Goal: Task Accomplishment & Management: Complete application form

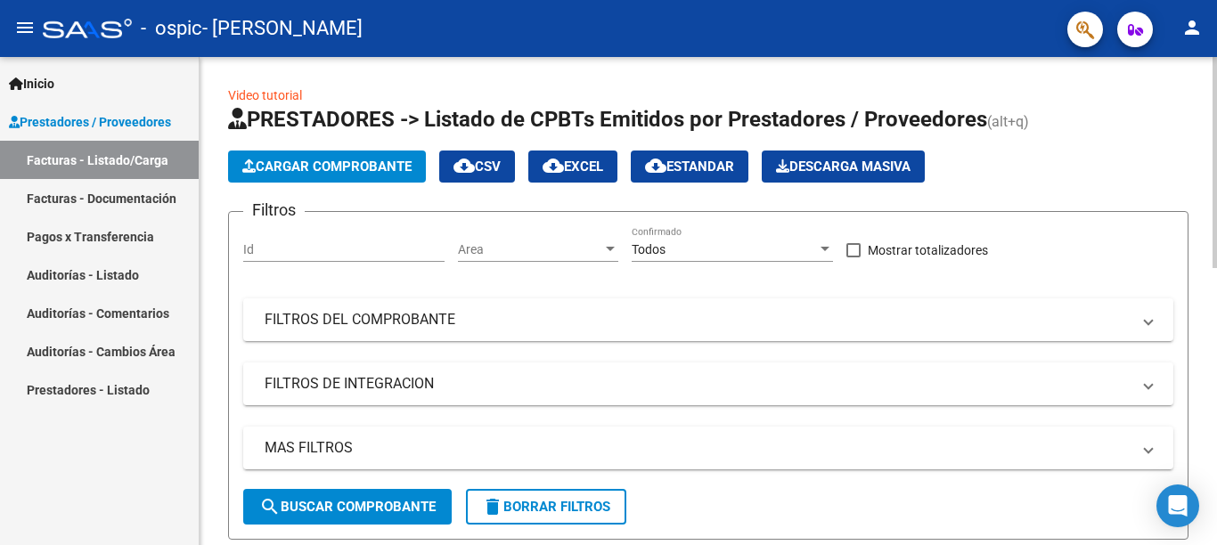
click at [363, 160] on span "Cargar Comprobante" at bounding box center [326, 167] width 169 height 16
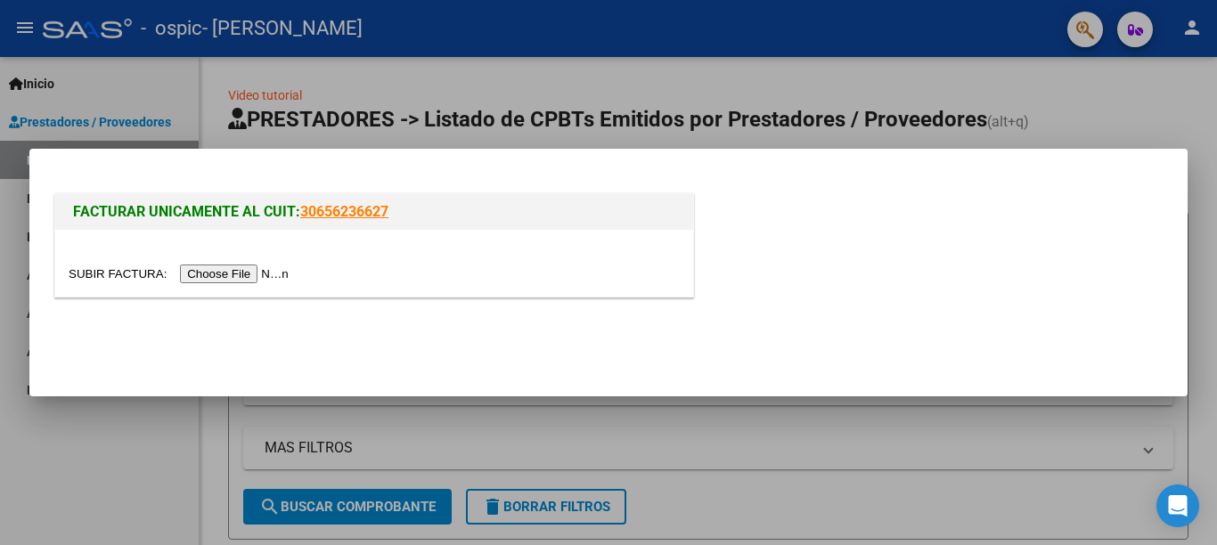
click at [284, 274] on input "file" at bounding box center [181, 274] width 225 height 19
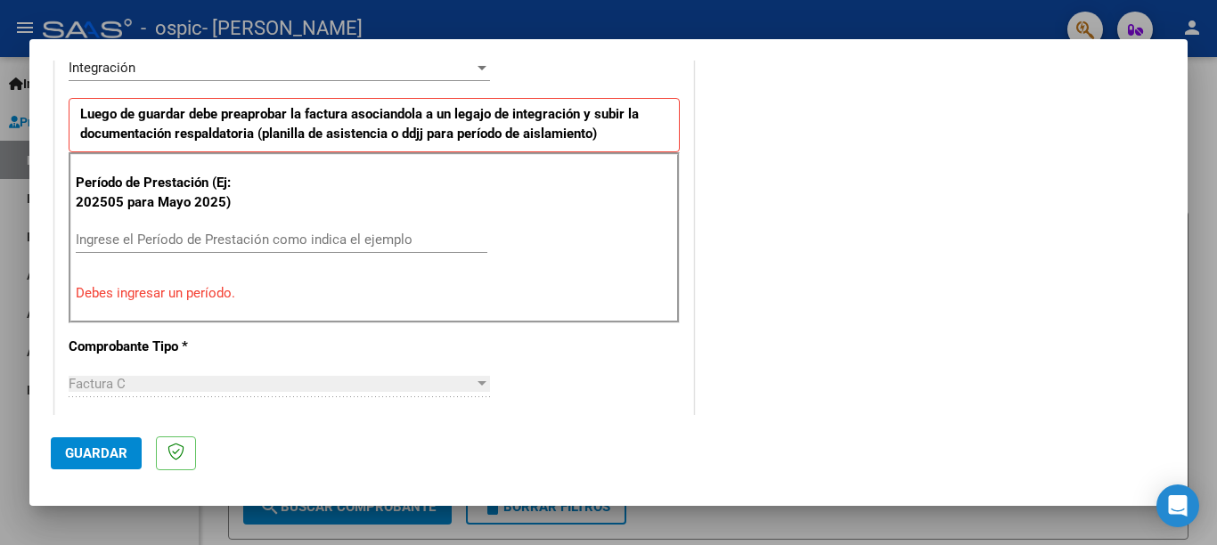
scroll to position [463, 0]
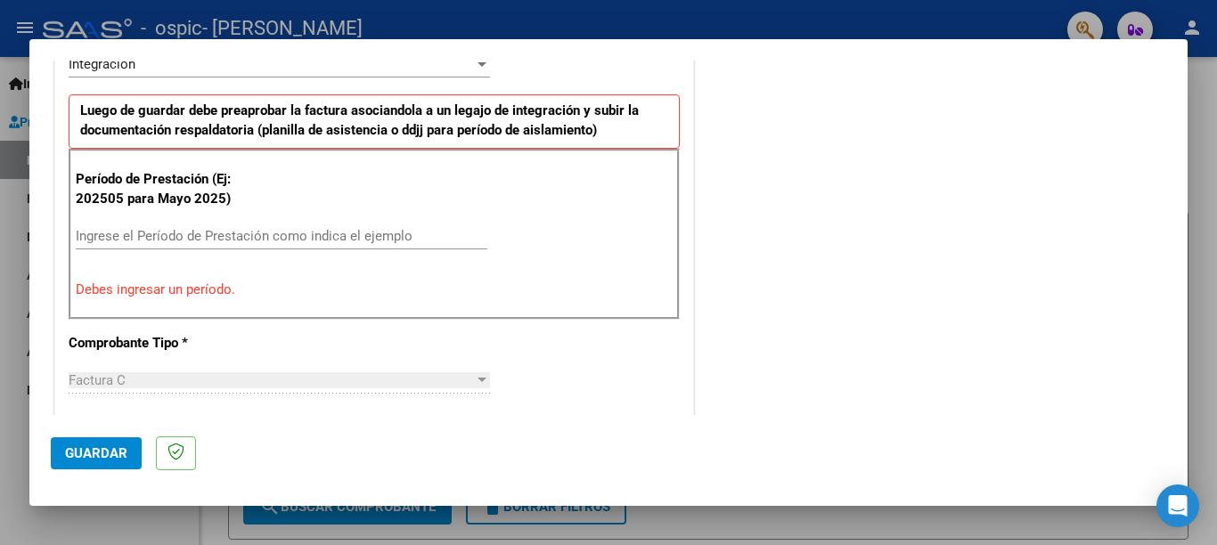
click at [139, 231] on input "Ingrese el Período de Prestación como indica el ejemplo" at bounding box center [282, 236] width 412 height 16
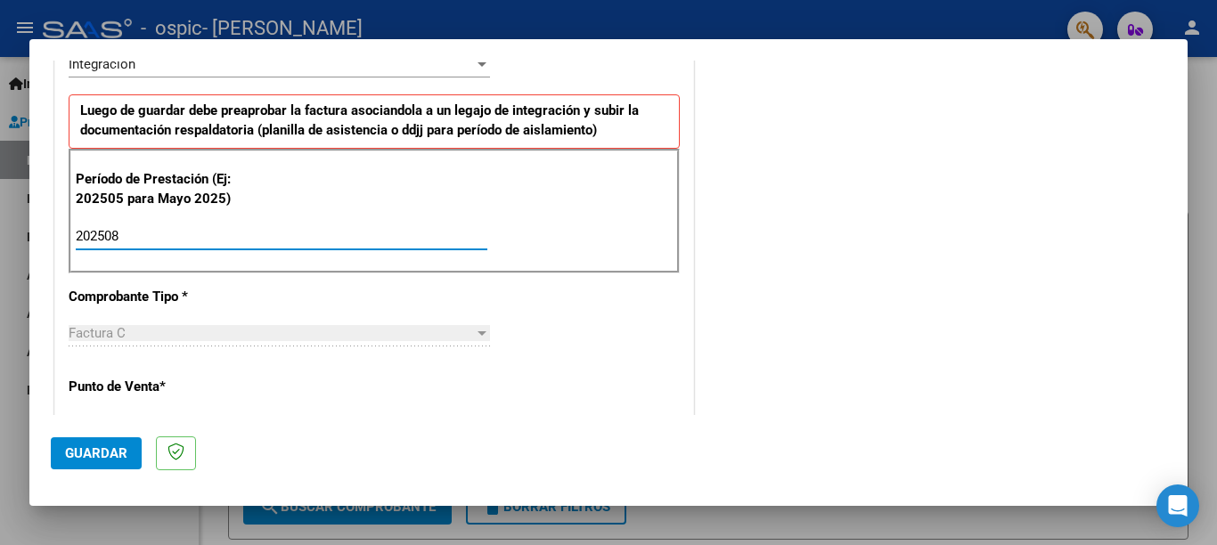
type input "202508"
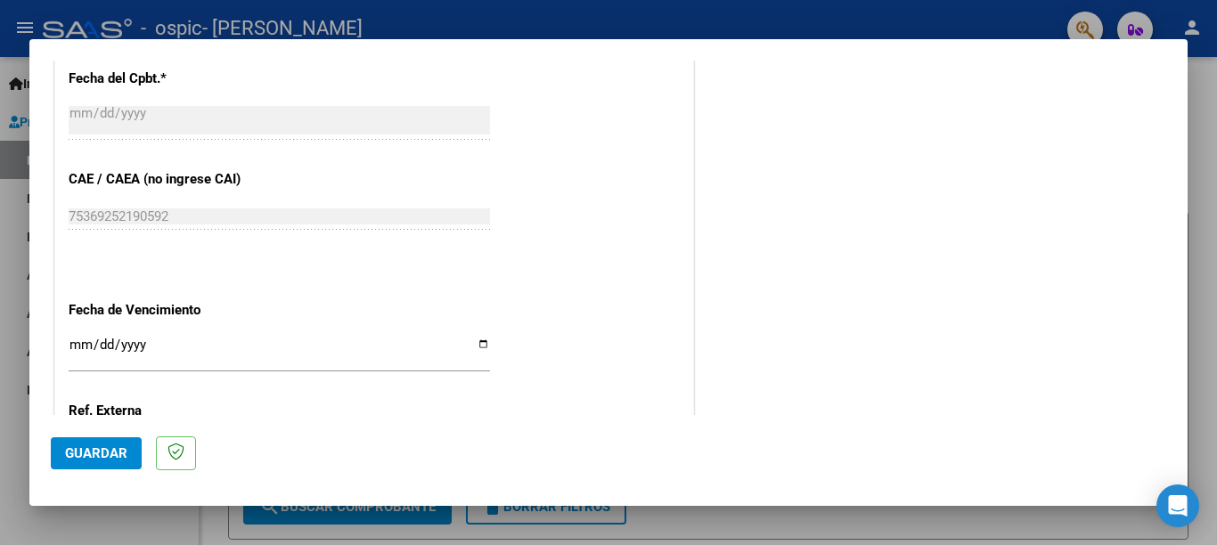
scroll to position [1069, 0]
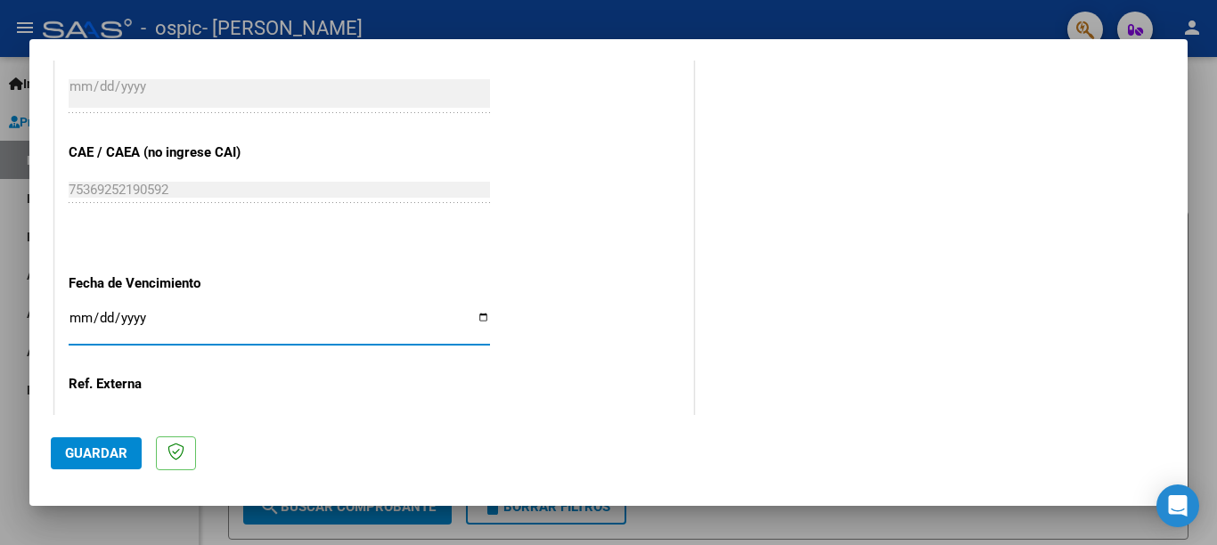
click at [475, 311] on input "Ingresar la fecha" at bounding box center [279, 325] width 421 height 29
type input "[DATE]"
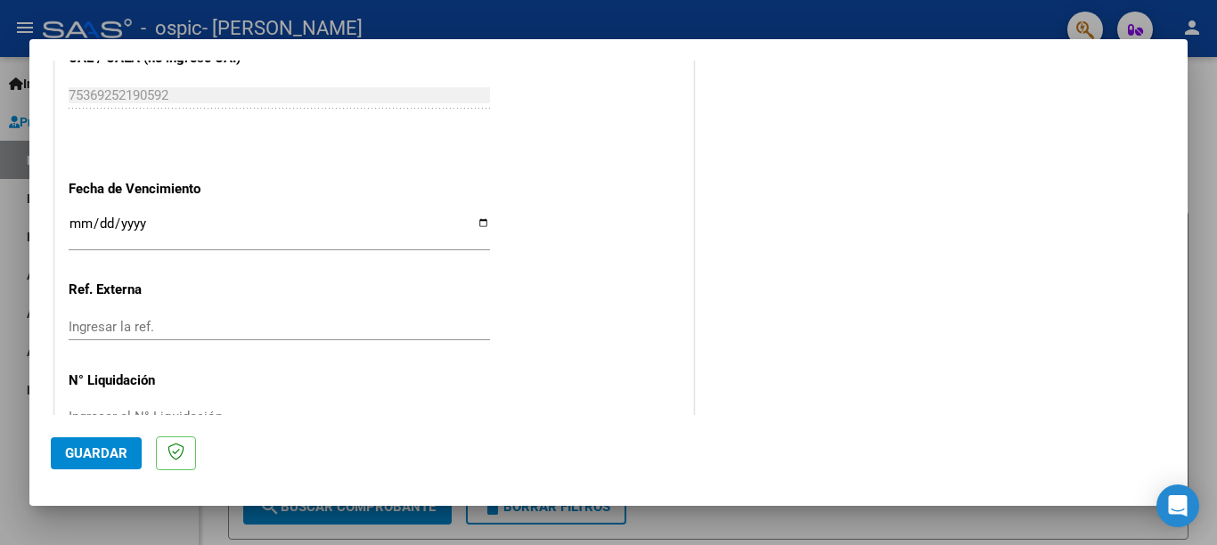
scroll to position [1191, 0]
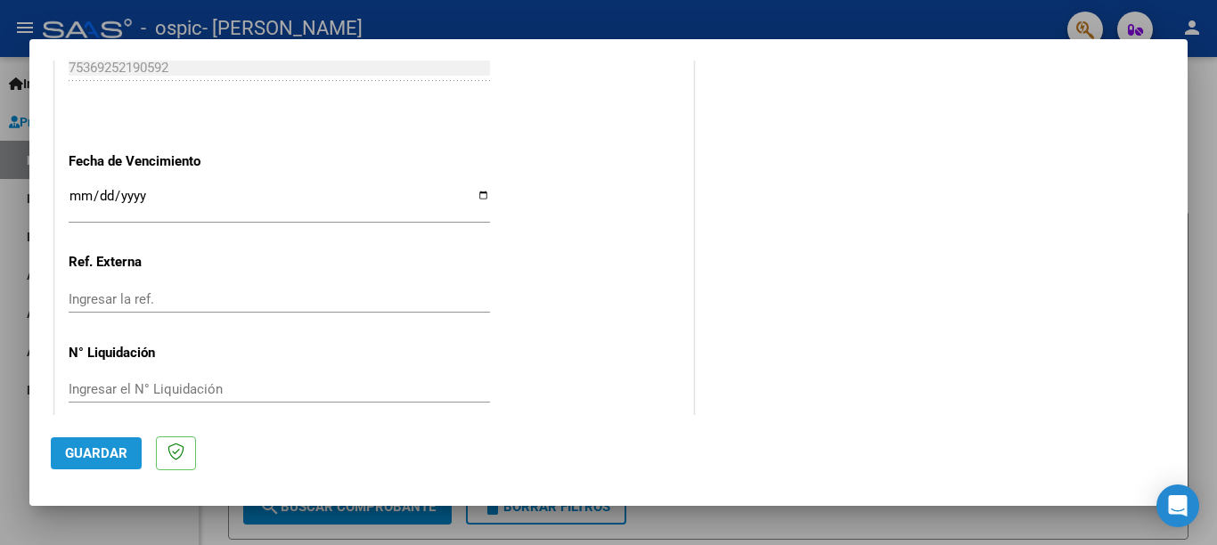
click at [83, 452] on span "Guardar" at bounding box center [96, 453] width 62 height 16
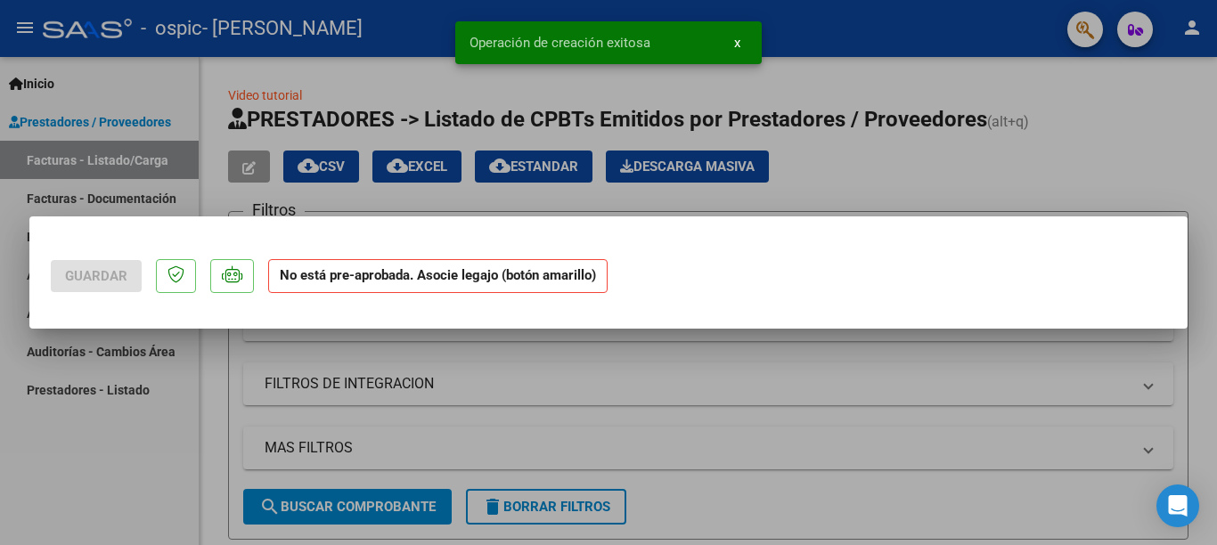
scroll to position [0, 0]
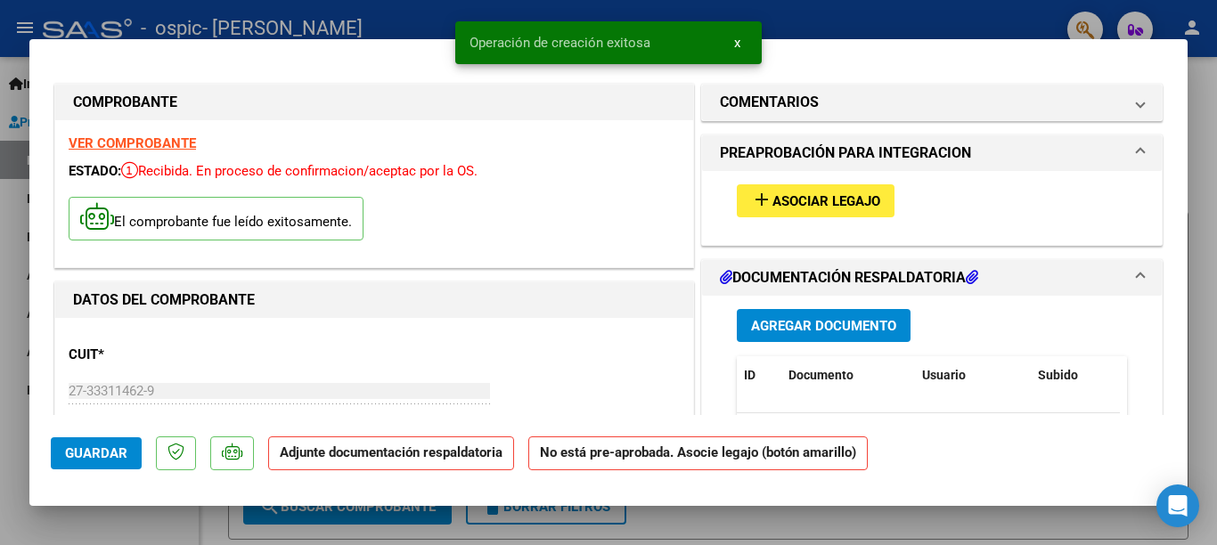
click at [755, 192] on mat-icon "add" at bounding box center [761, 199] width 21 height 21
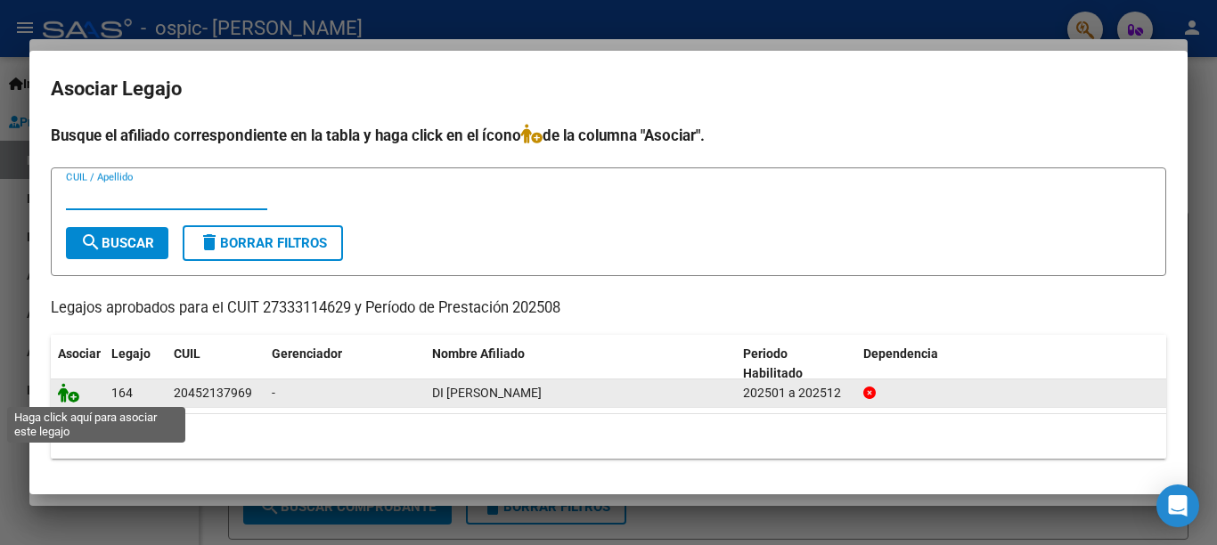
click at [64, 396] on icon at bounding box center [68, 393] width 21 height 20
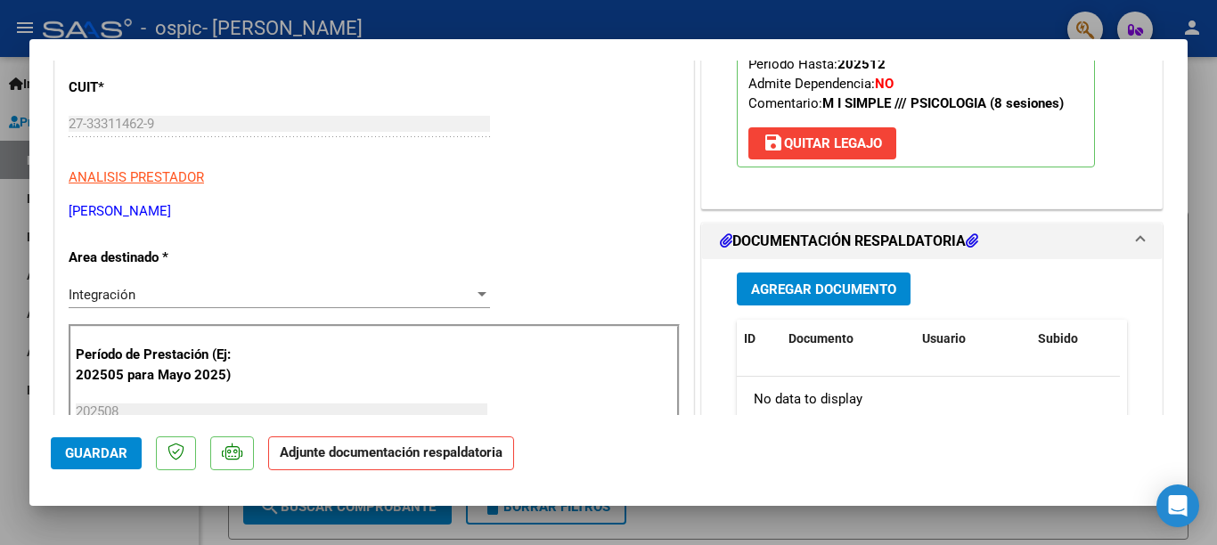
scroll to position [285, 0]
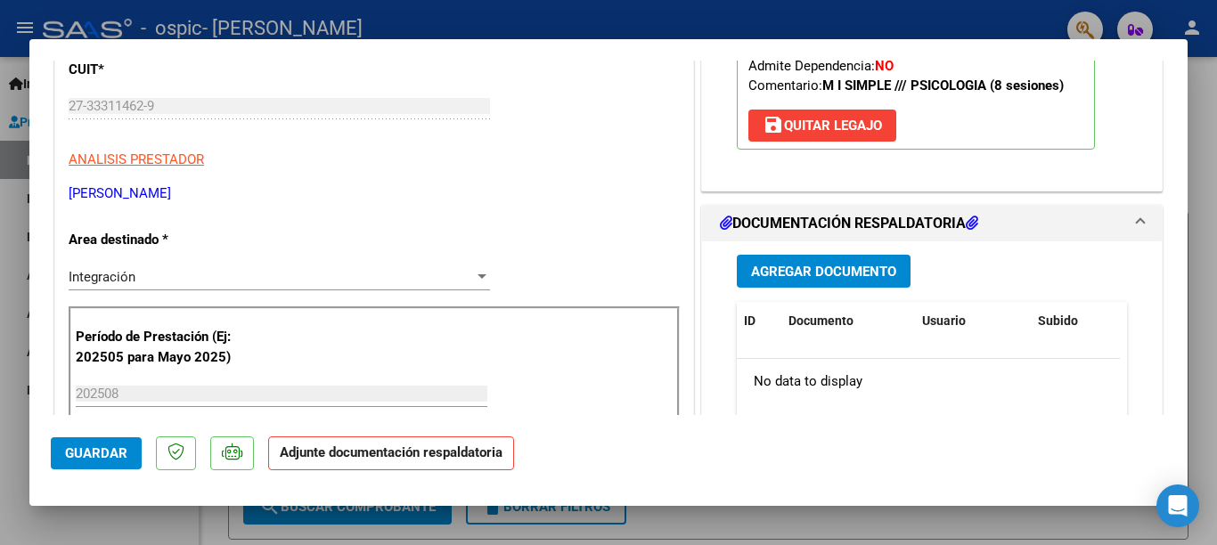
click at [772, 270] on span "Agregar Documento" at bounding box center [823, 272] width 145 height 16
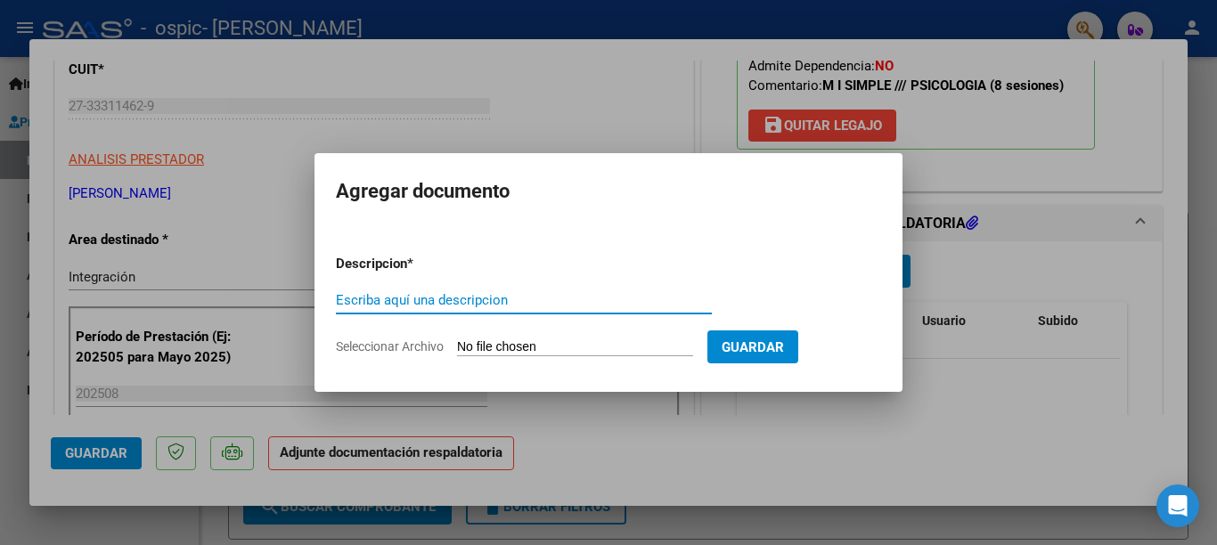
click at [512, 297] on input "Escriba aquí una descripcion" at bounding box center [524, 300] width 376 height 16
type input "PLANILLA ASISTENCIA"
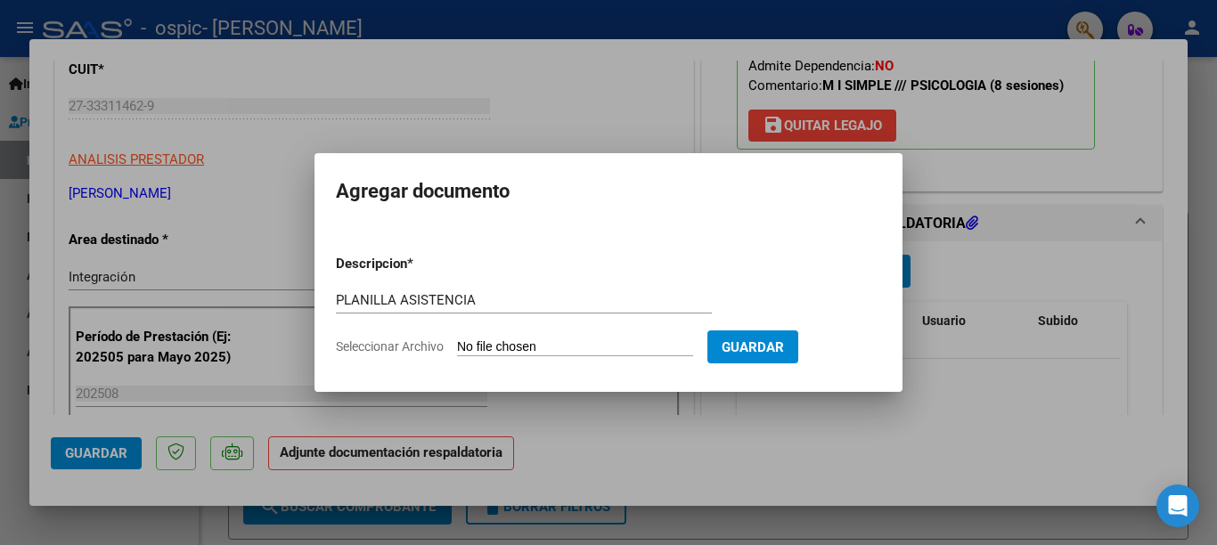
drag, startPoint x: 518, startPoint y: 341, endPoint x: 417, endPoint y: 314, distance: 105.0
click at [417, 314] on form "Descripcion * PLANILLA ASISTENCIA Escriba aquí una descripcion Seleccionar Arch…" at bounding box center [608, 306] width 545 height 130
click at [411, 342] on span "Seleccionar Archivo" at bounding box center [390, 346] width 108 height 14
click at [457, 342] on input "Seleccionar Archivo" at bounding box center [575, 347] width 236 height 17
type input "C:\fakepath\img002.pdf"
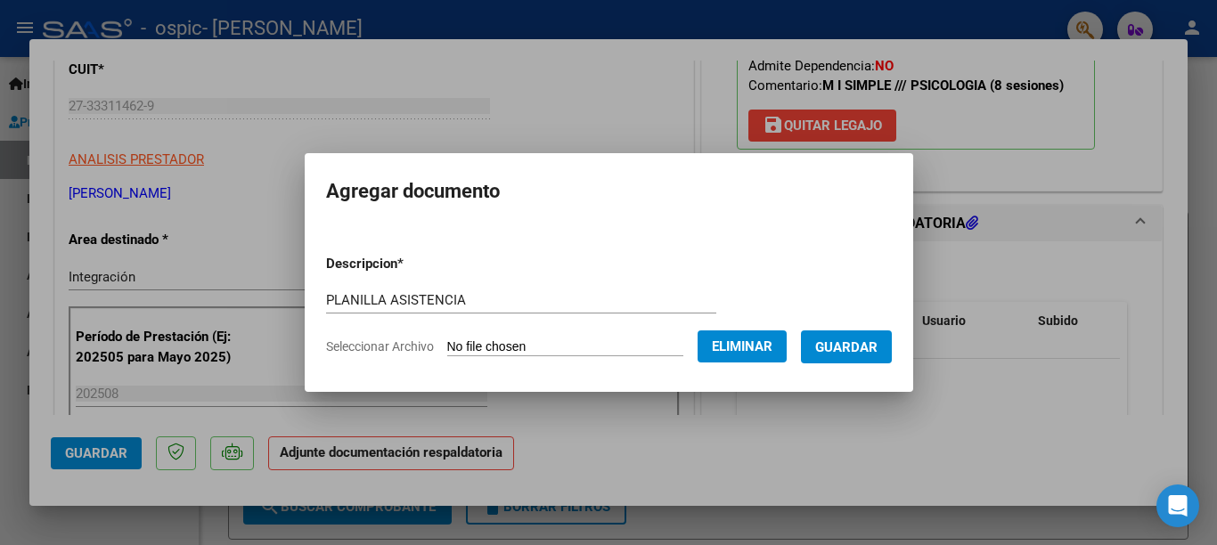
click at [852, 357] on button "Guardar" at bounding box center [846, 346] width 91 height 33
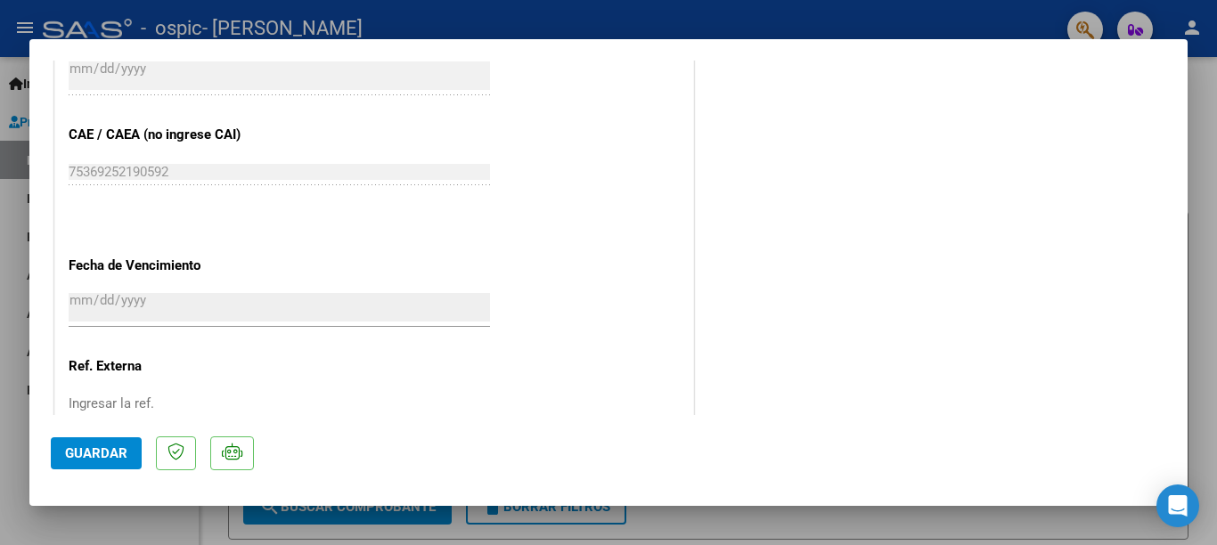
scroll to position [1218, 0]
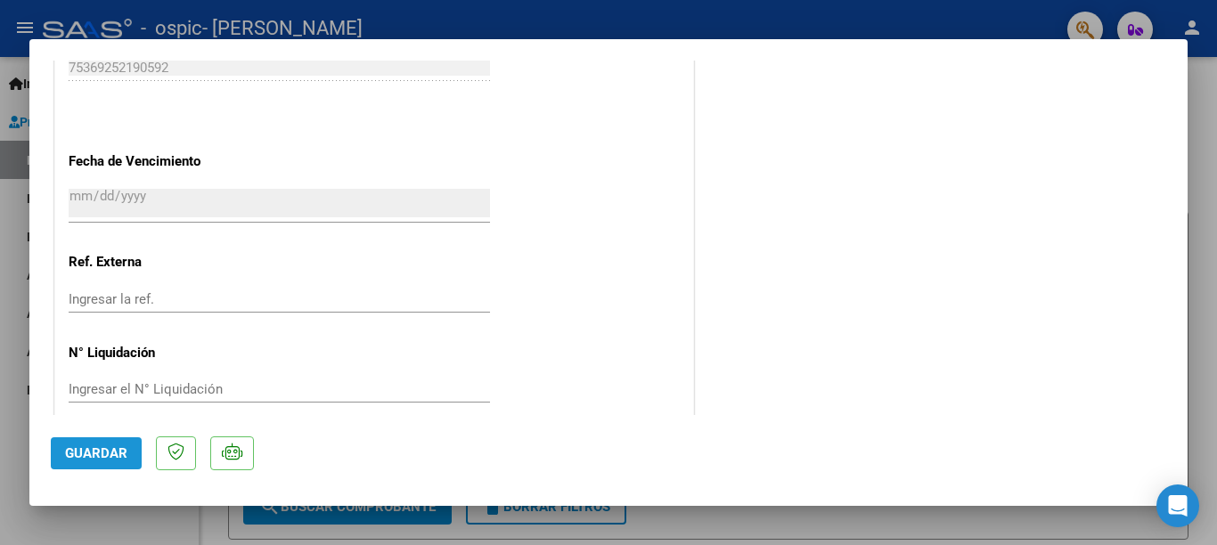
click at [101, 447] on span "Guardar" at bounding box center [96, 453] width 62 height 16
